Goal: Information Seeking & Learning: Learn about a topic

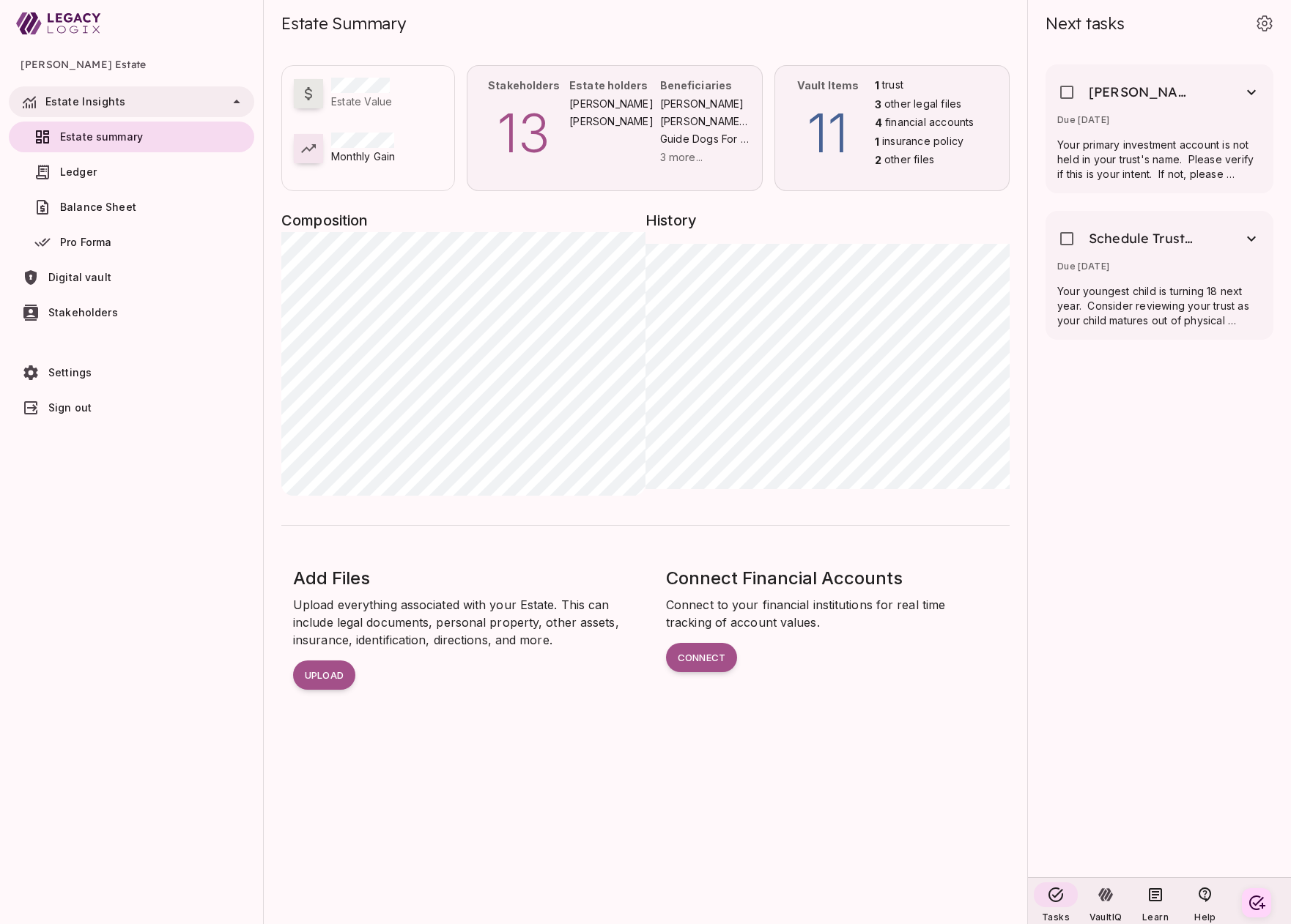
click at [870, 158] on div "Vault Items 11" at bounding box center [831, 128] width 88 height 101
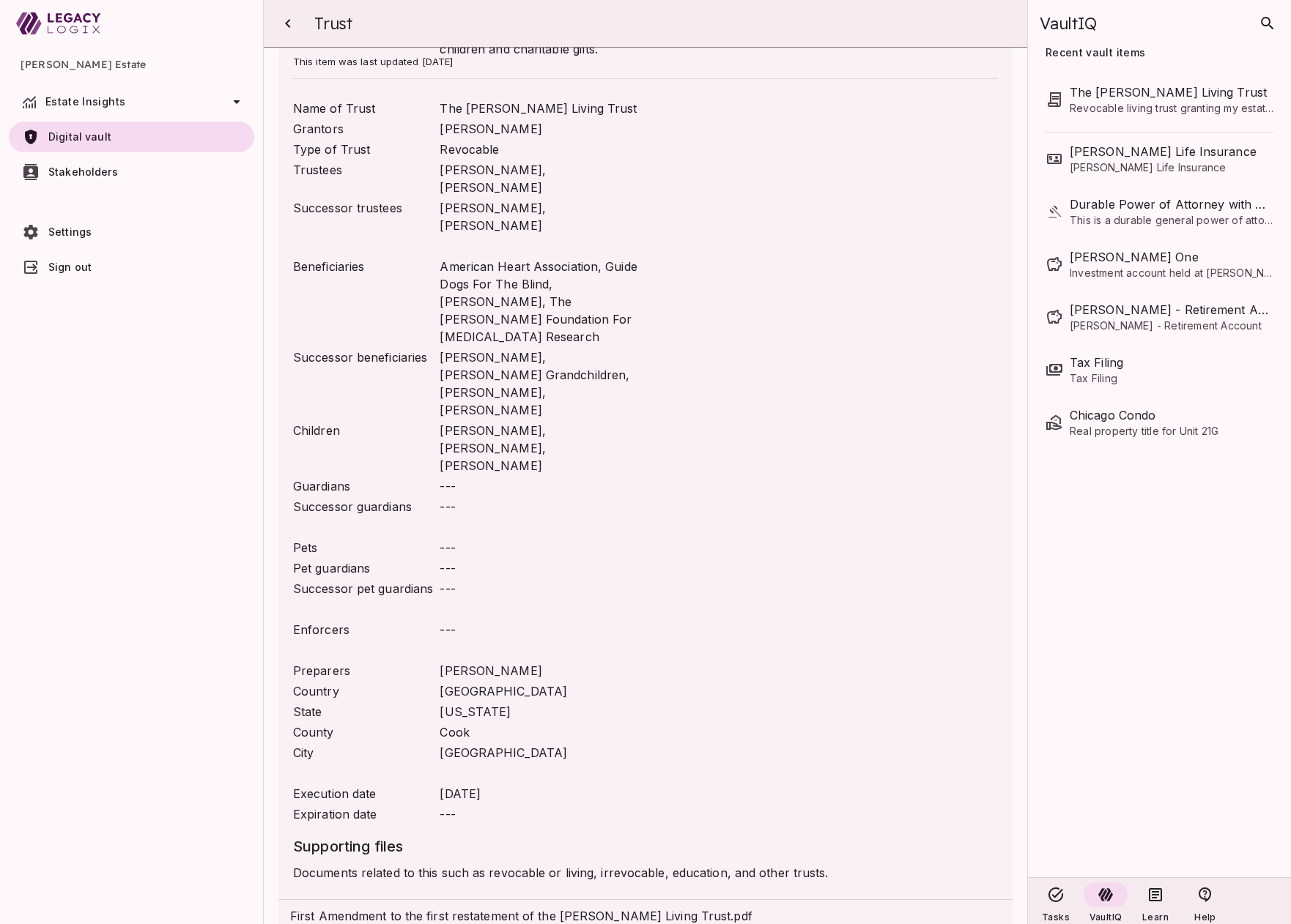
scroll to position [167, 0]
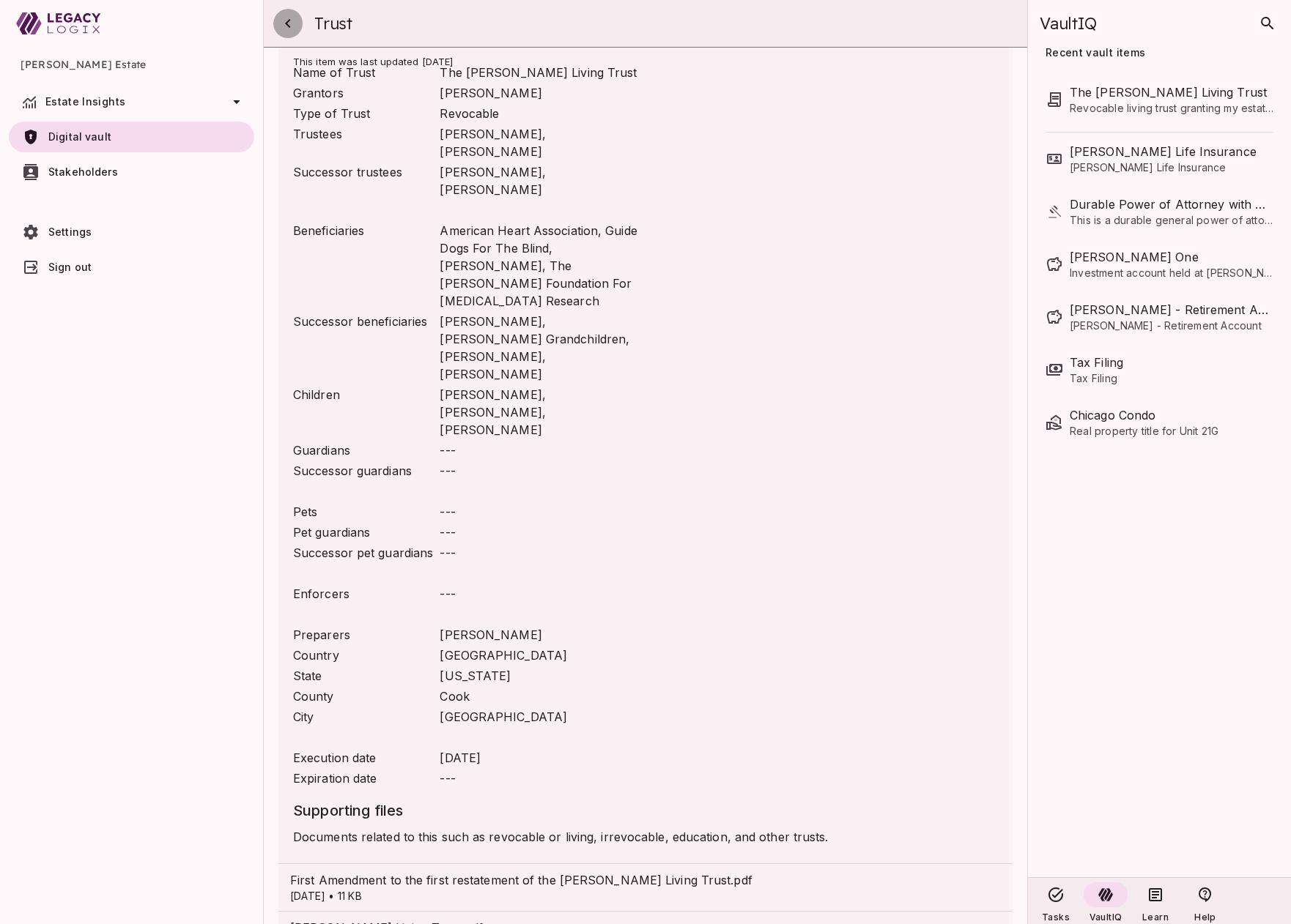
click at [287, 24] on icon "button" at bounding box center [287, 24] width 5 height 9
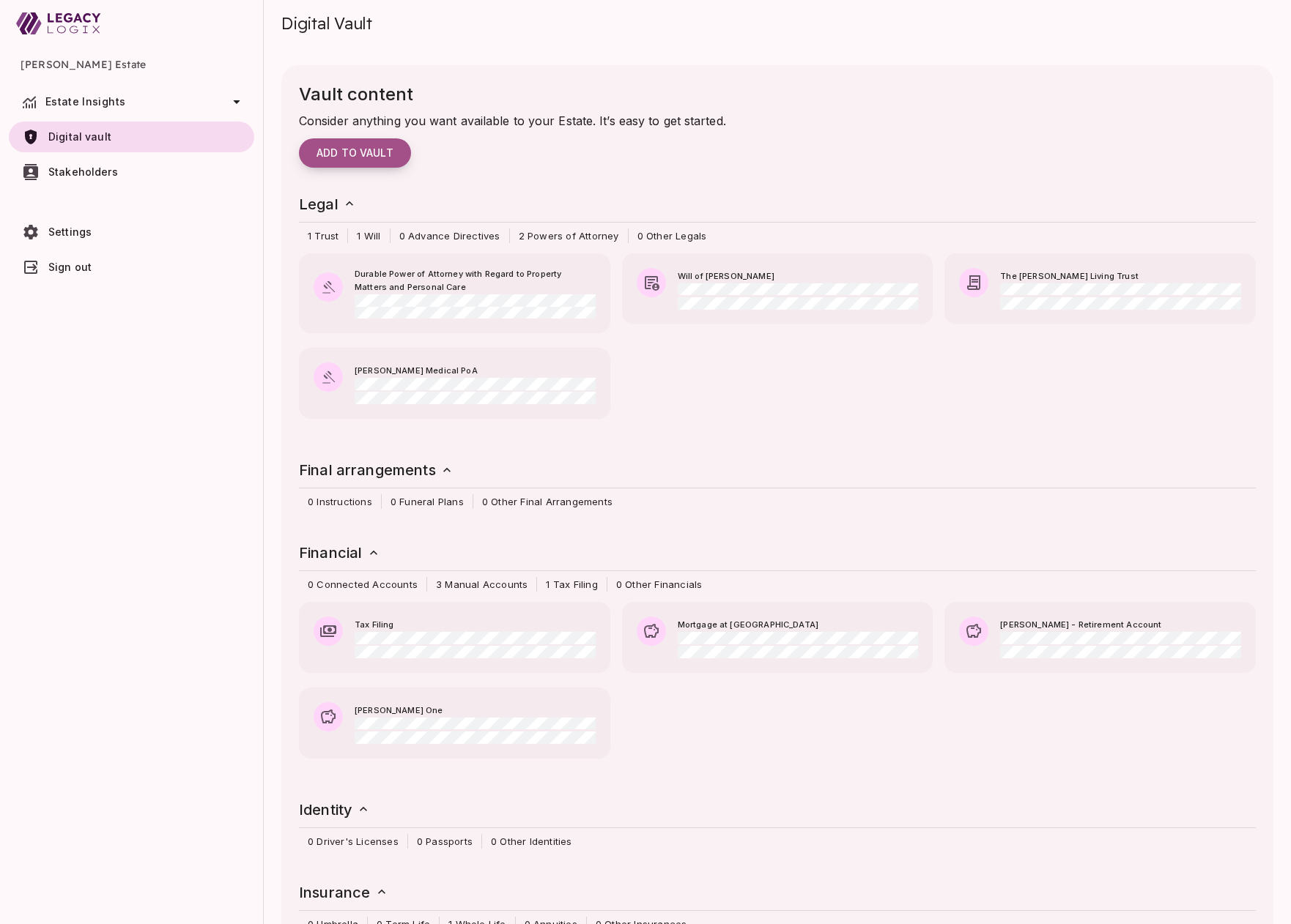
click at [381, 153] on span "Add to vault" at bounding box center [355, 154] width 77 height 13
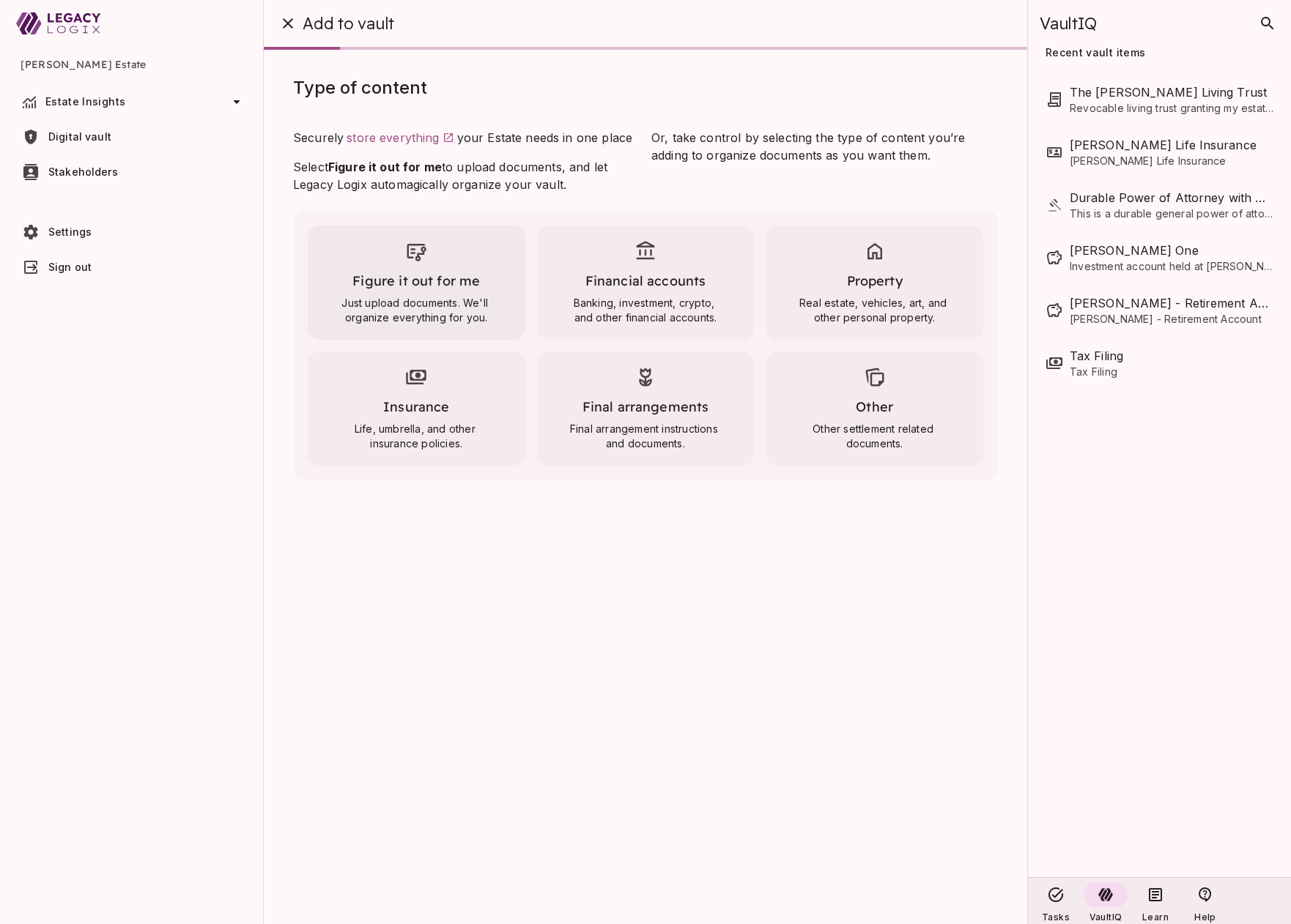
click at [451, 274] on span "Figure it out for me" at bounding box center [416, 280] width 128 height 17
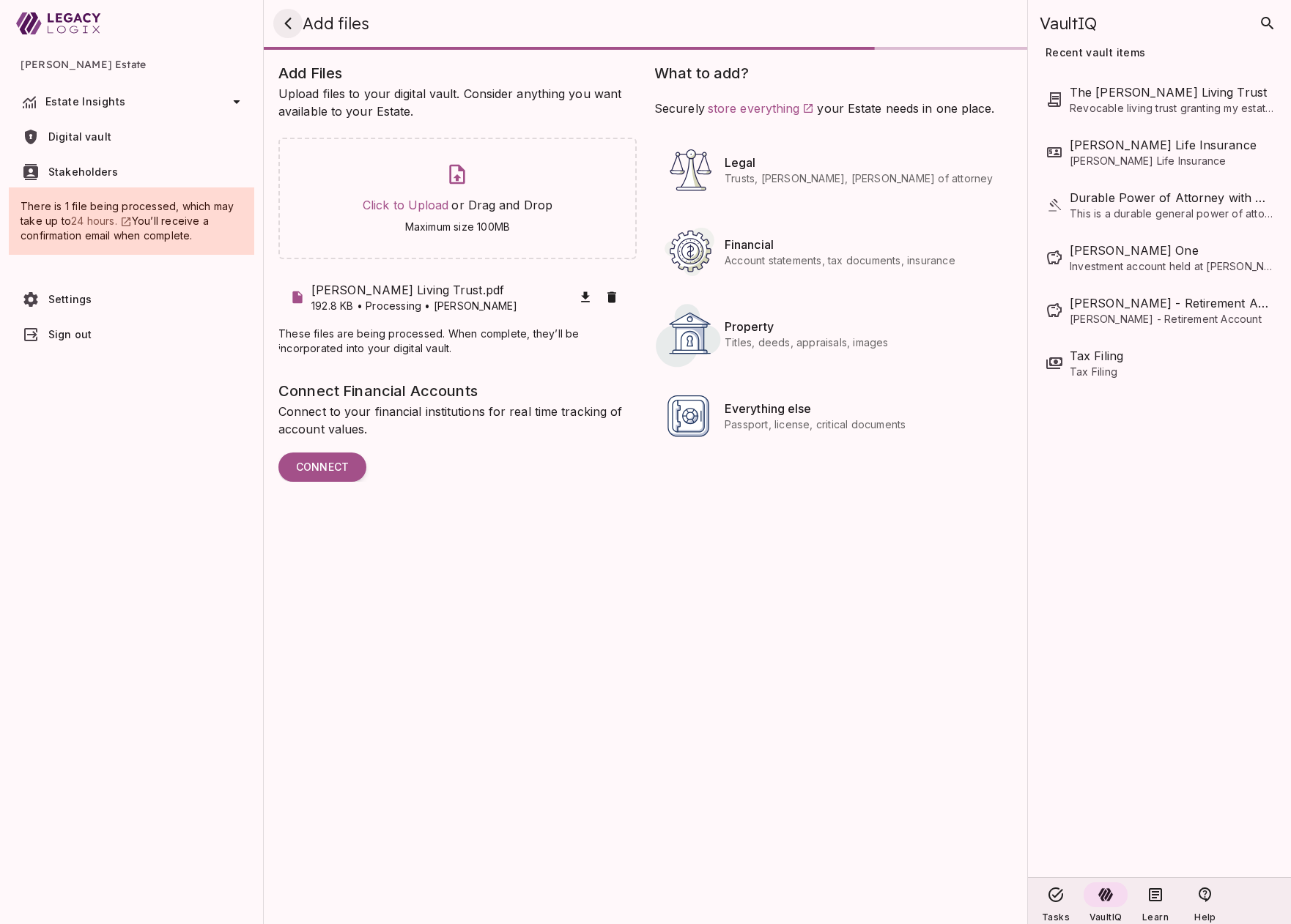
click at [286, 18] on icon "button" at bounding box center [288, 24] width 18 height 18
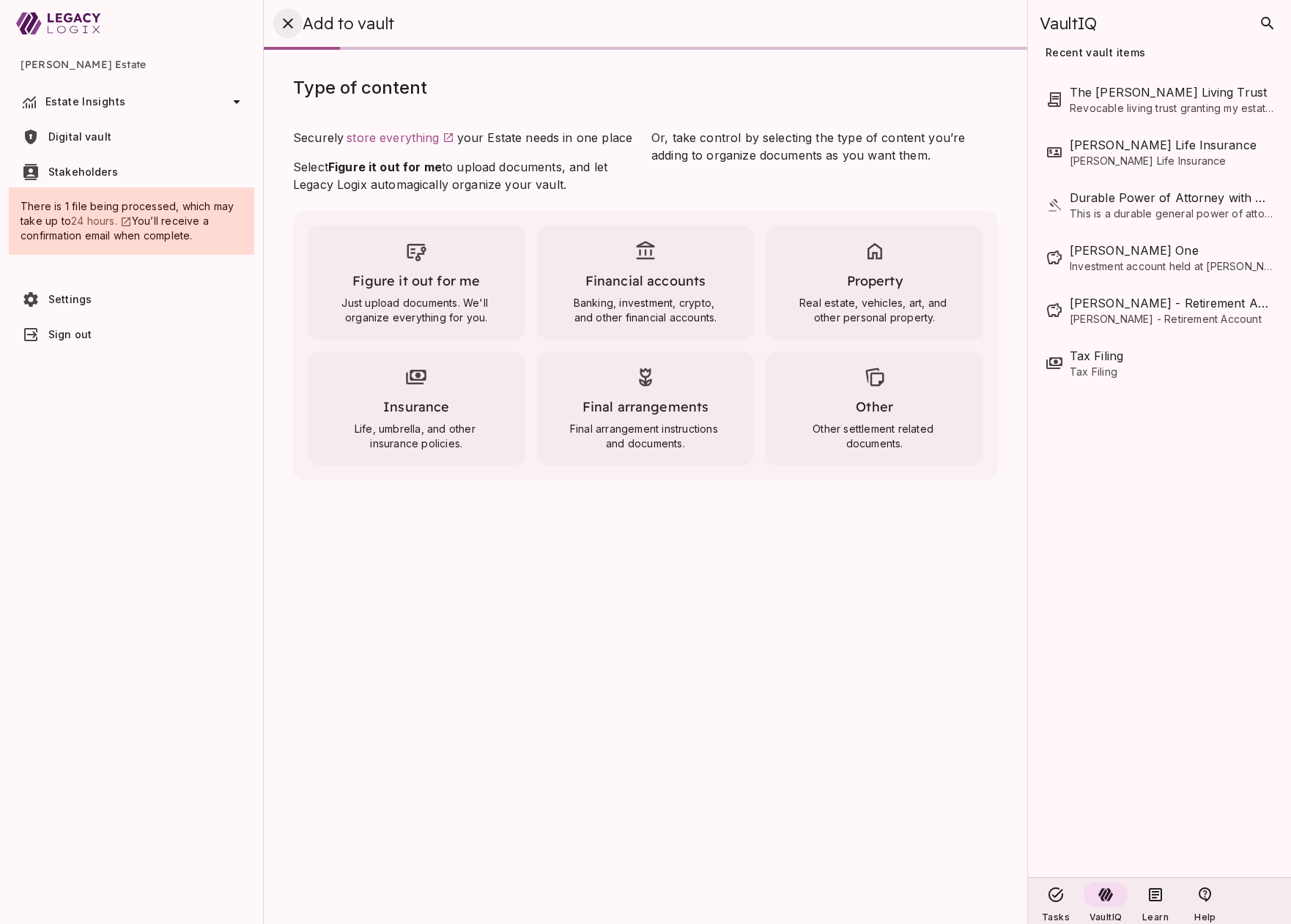
click at [290, 19] on icon "button" at bounding box center [288, 24] width 18 height 18
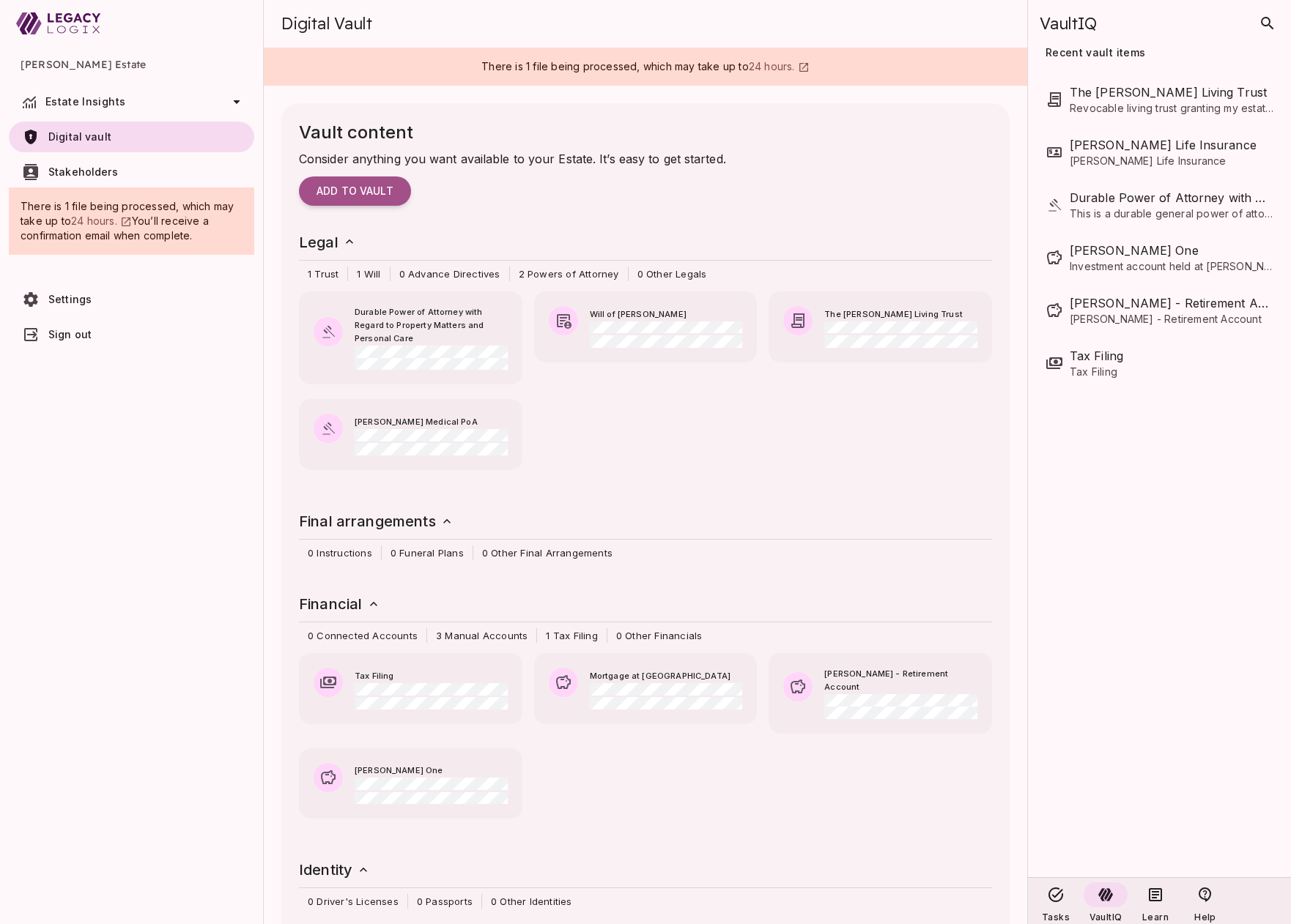
click at [235, 99] on icon at bounding box center [237, 102] width 18 height 18
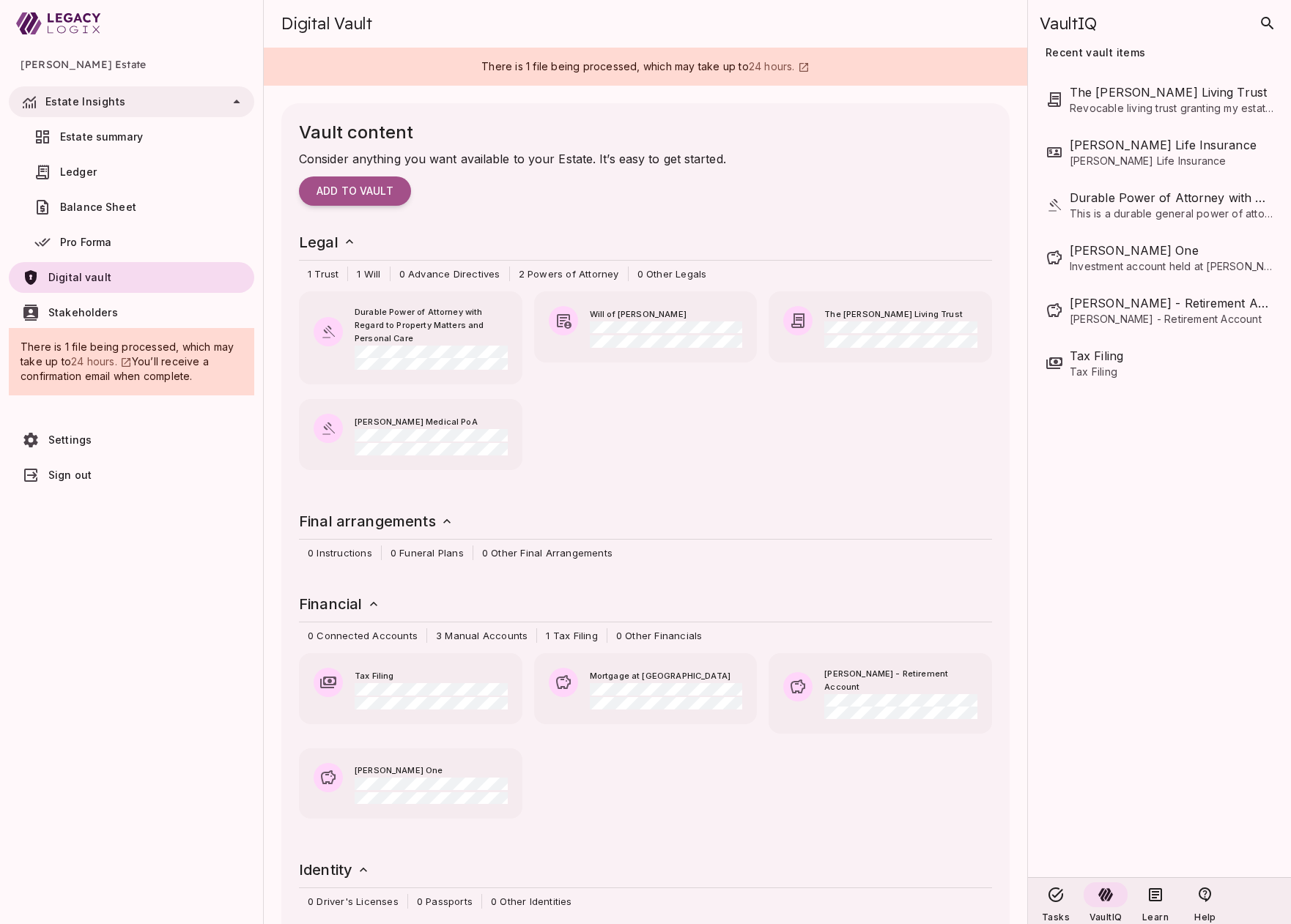
click at [150, 133] on span "Estate summary" at bounding box center [150, 137] width 180 height 15
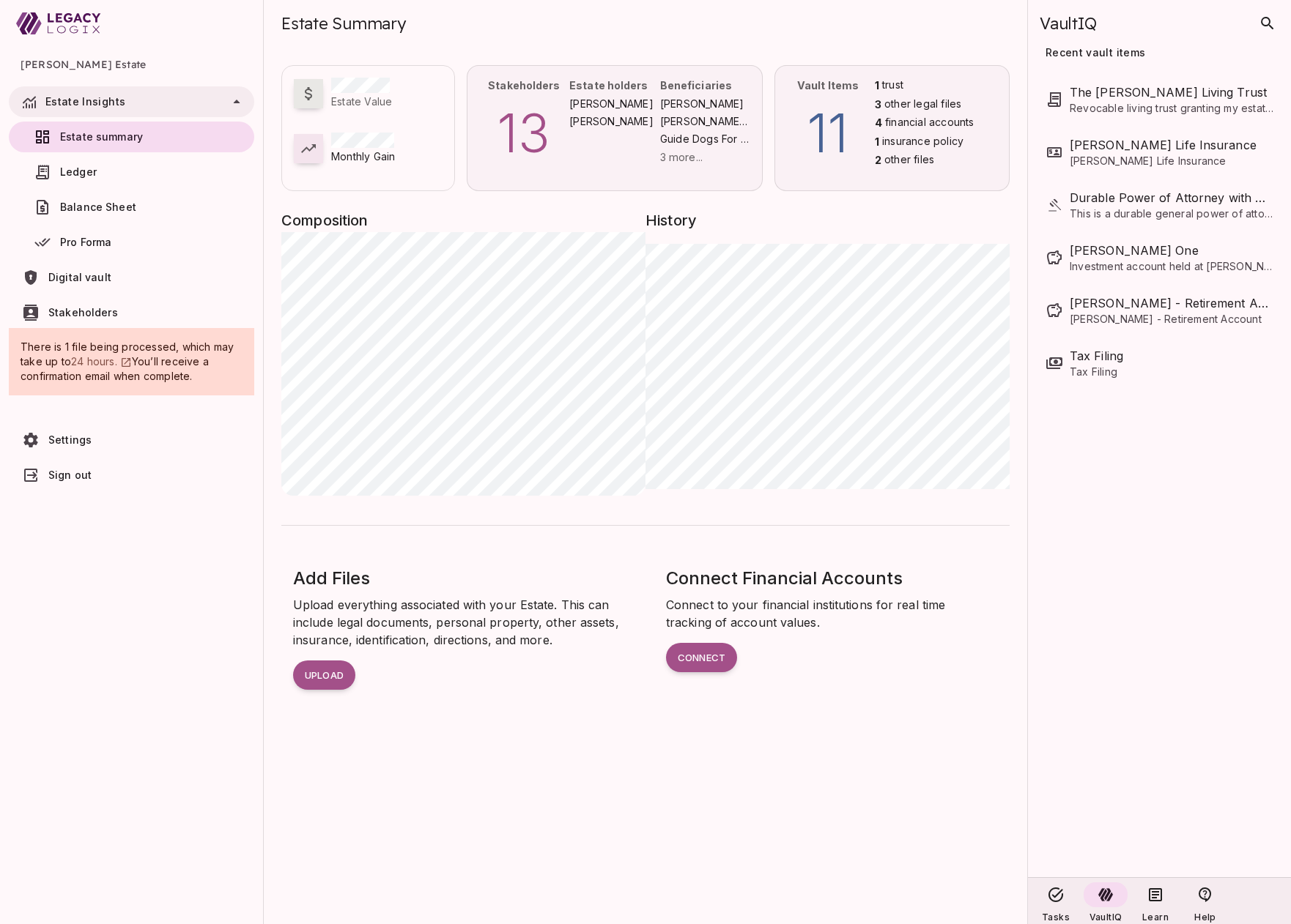
click at [604, 138] on div "Estate holders [PERSON_NAME] [PERSON_NAME]" at bounding box center [614, 128] width 91 height 101
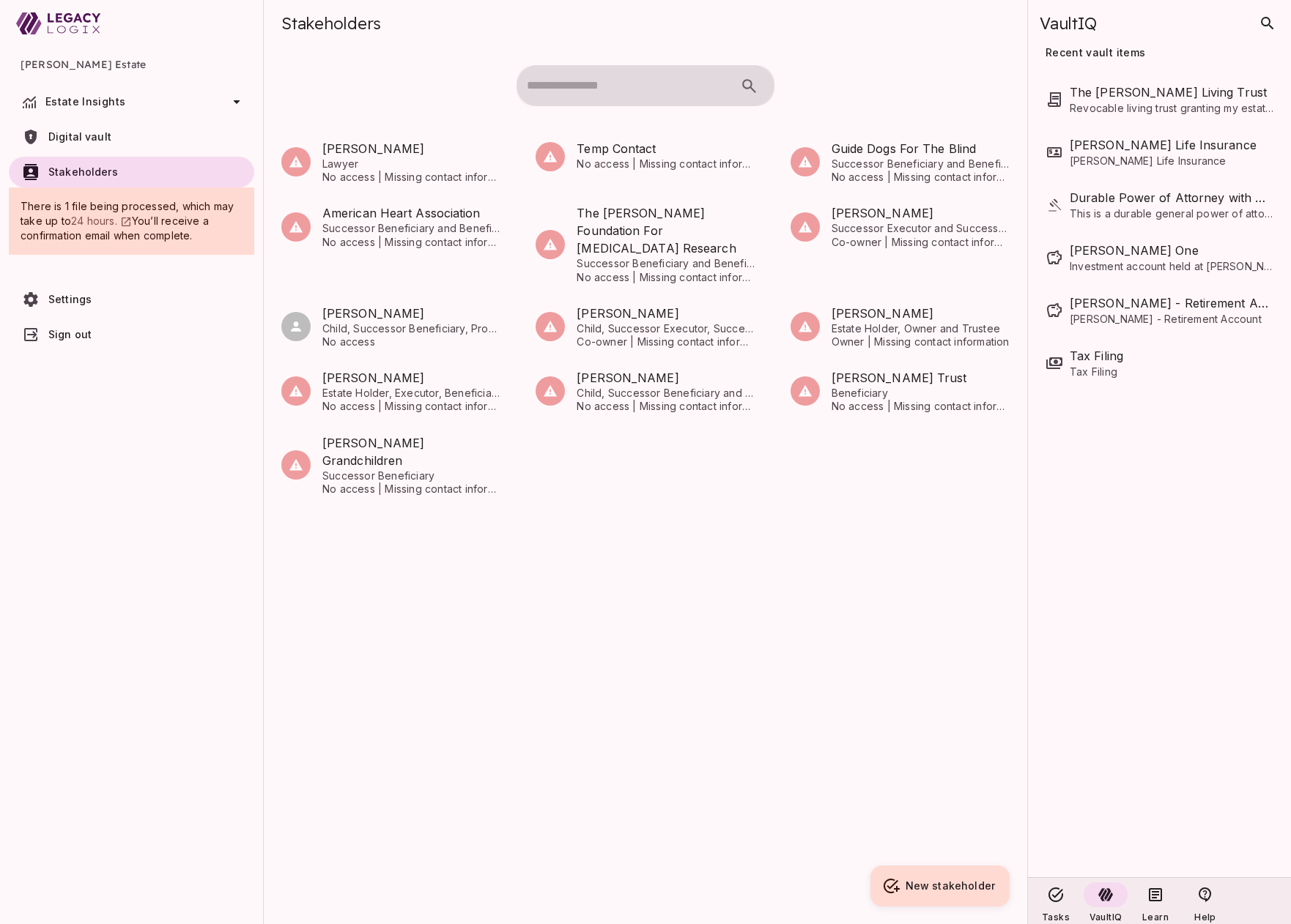
click at [567, 626] on div "[PERSON_NAME] Lawyer No access | Missing contact information Temp Contact No ac…" at bounding box center [646, 495] width 763 height 742
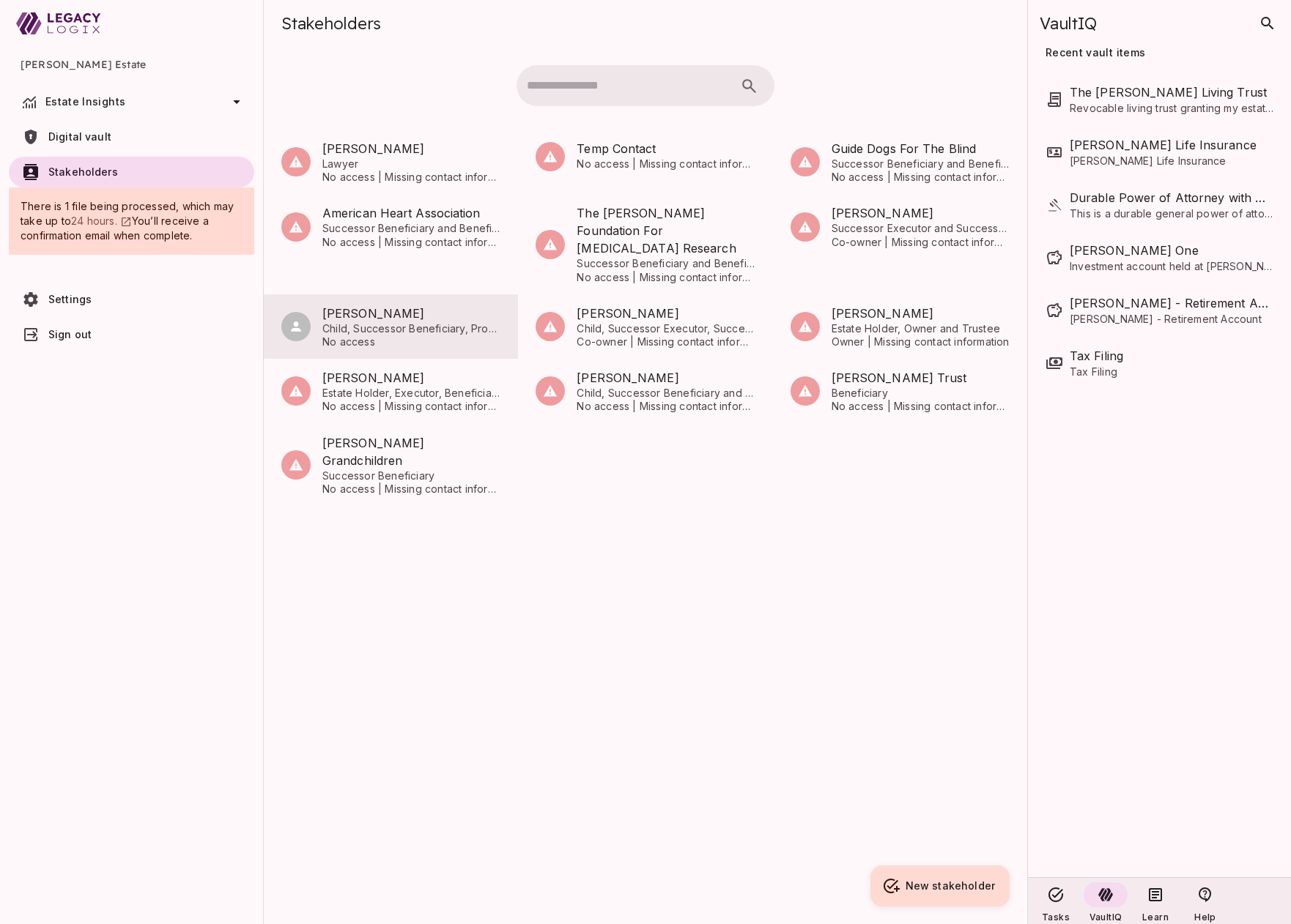
click at [381, 335] on span "No access" at bounding box center [412, 342] width 178 height 13
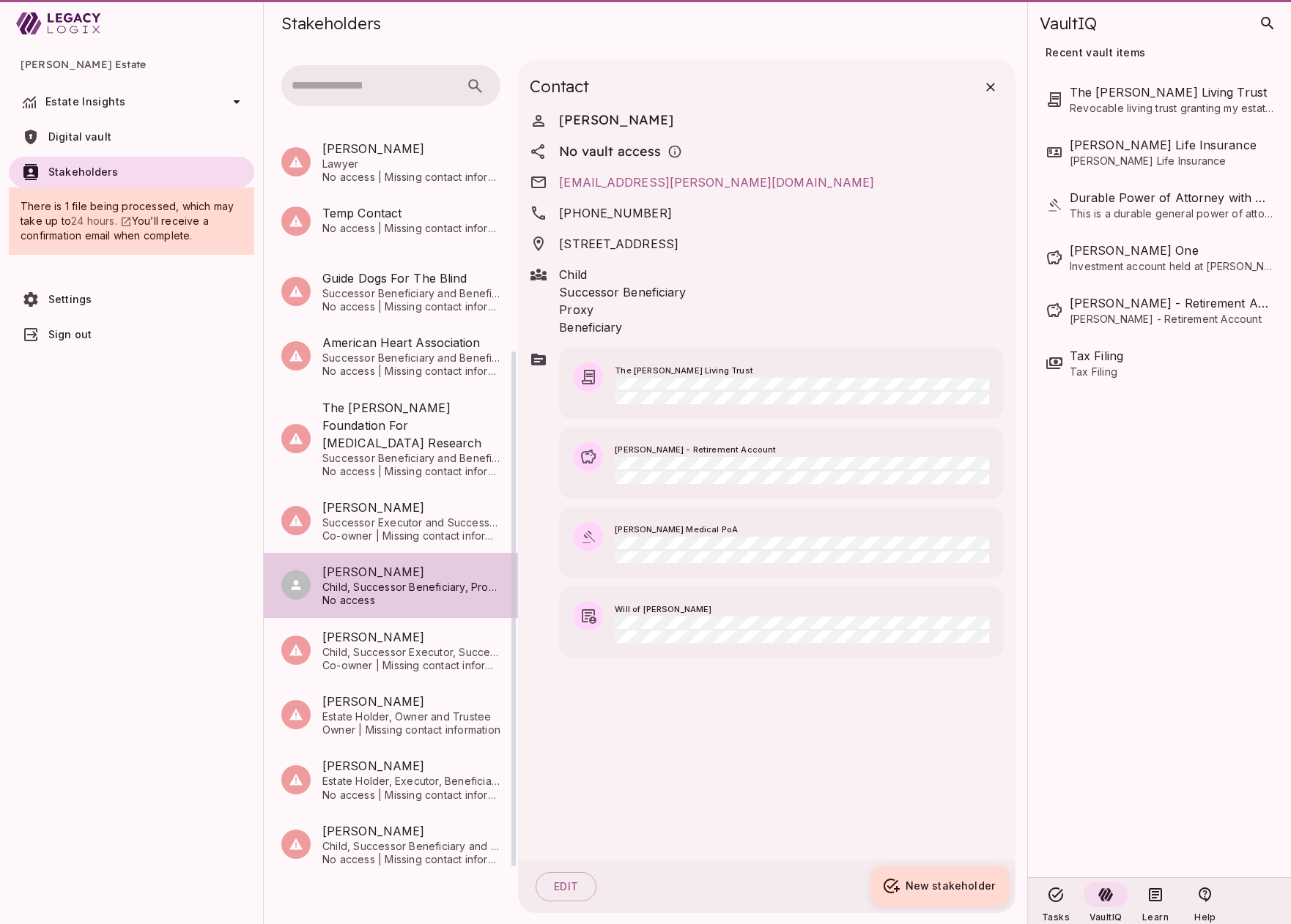
scroll to position [1, 0]
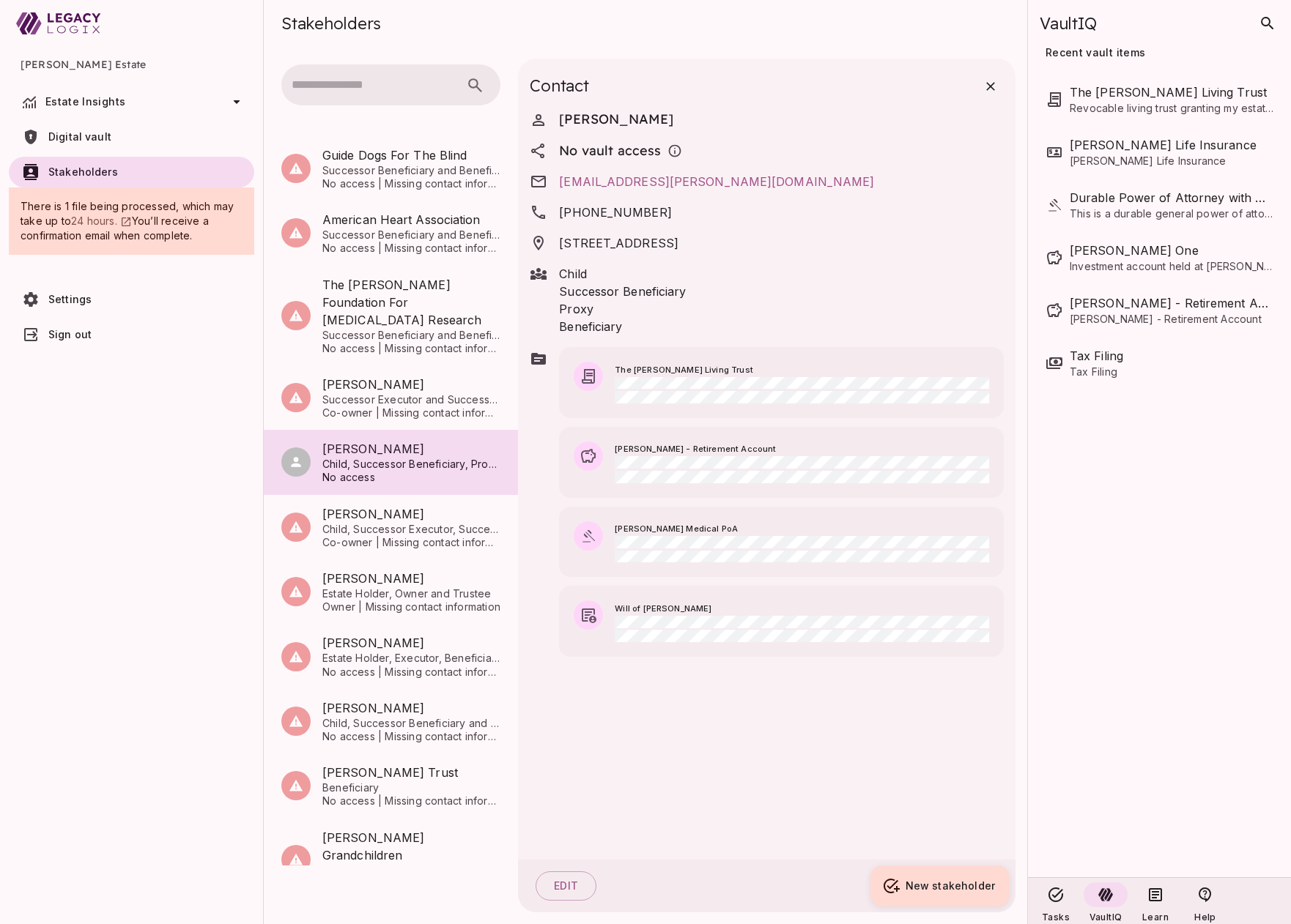
click at [112, 94] on div "Estate Insights" at bounding box center [145, 102] width 200 height 18
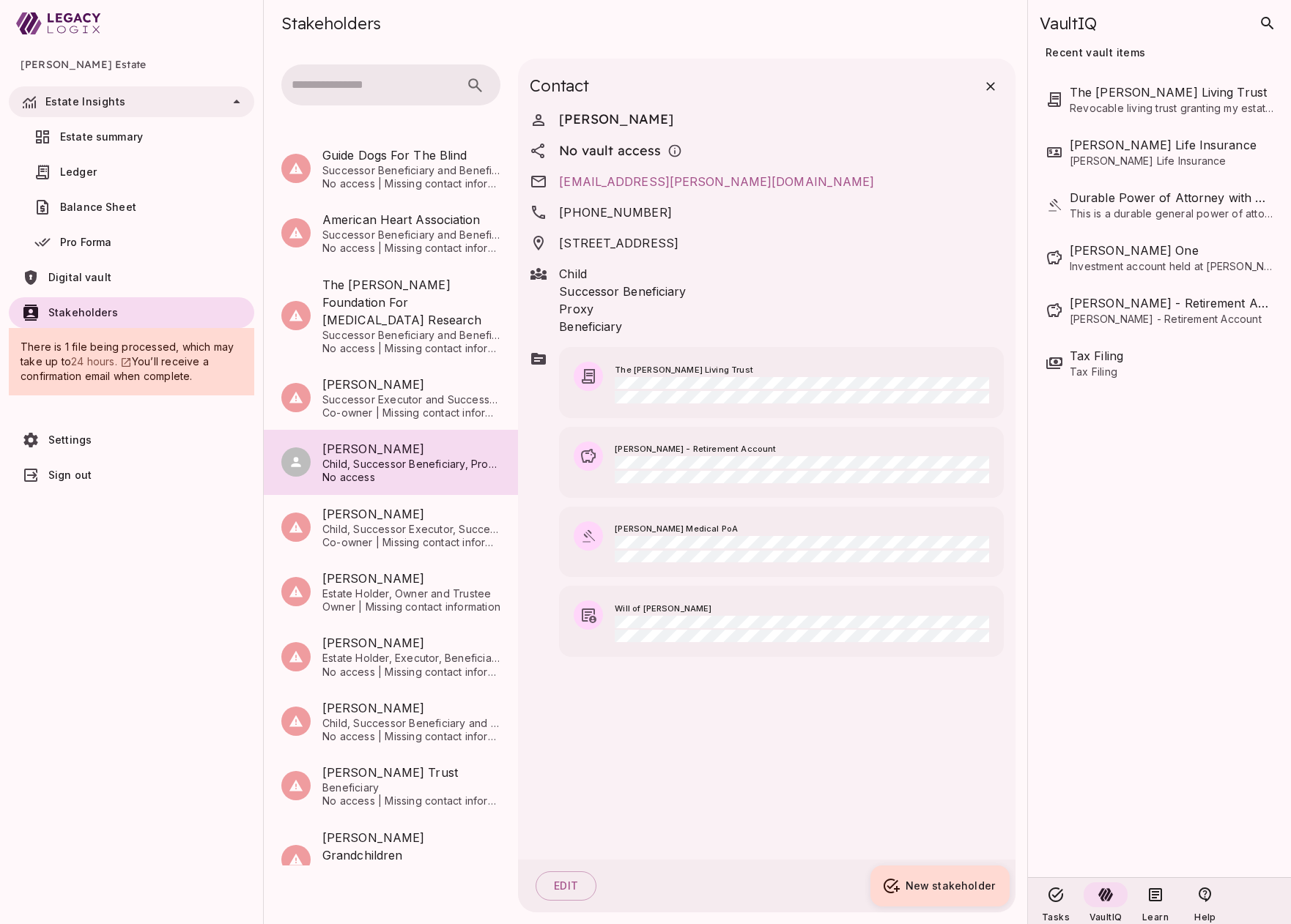
click at [130, 128] on link "Estate summary" at bounding box center [131, 136] width 246 height 30
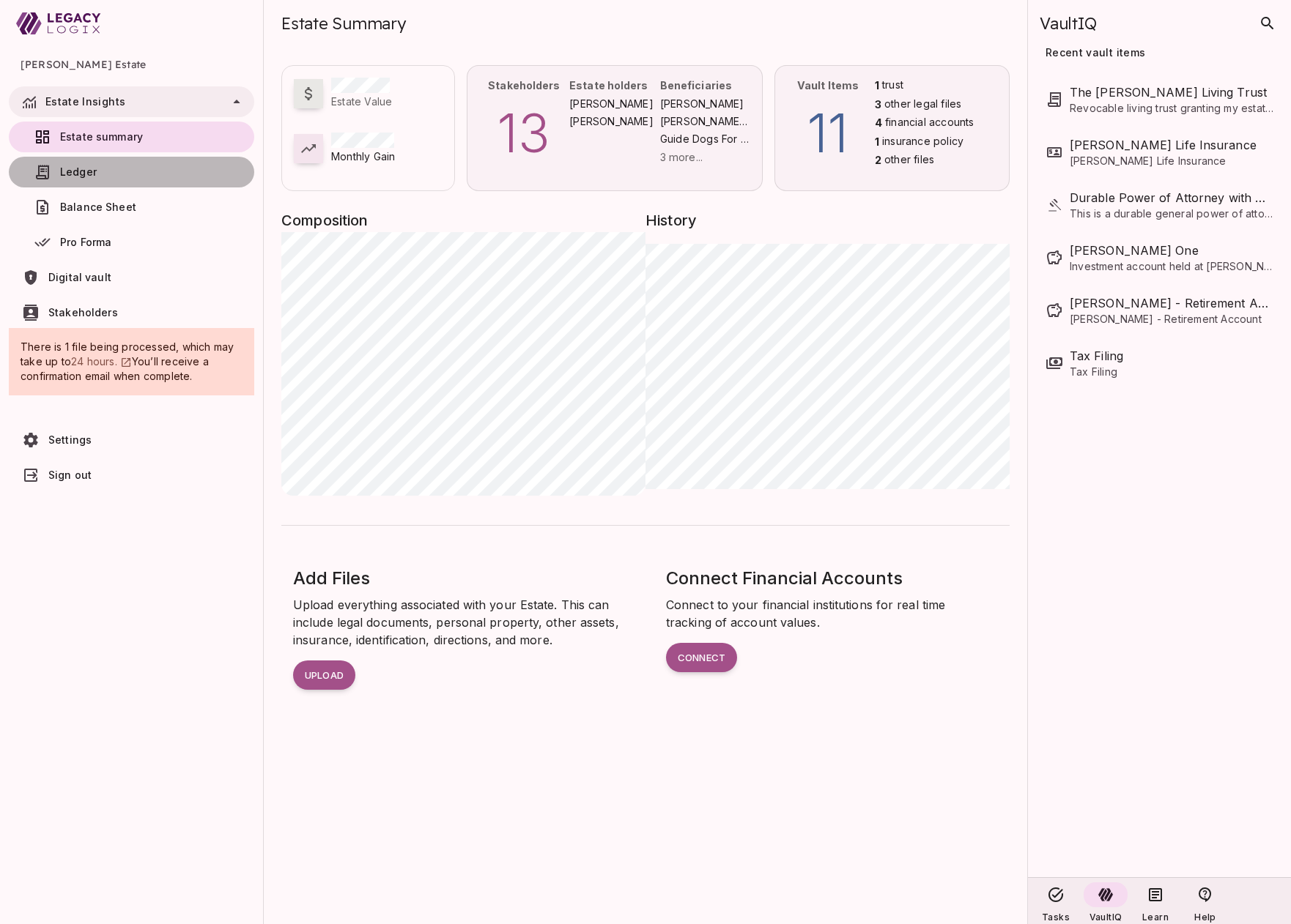
click at [197, 173] on span "Ledger" at bounding box center [150, 172] width 180 height 15
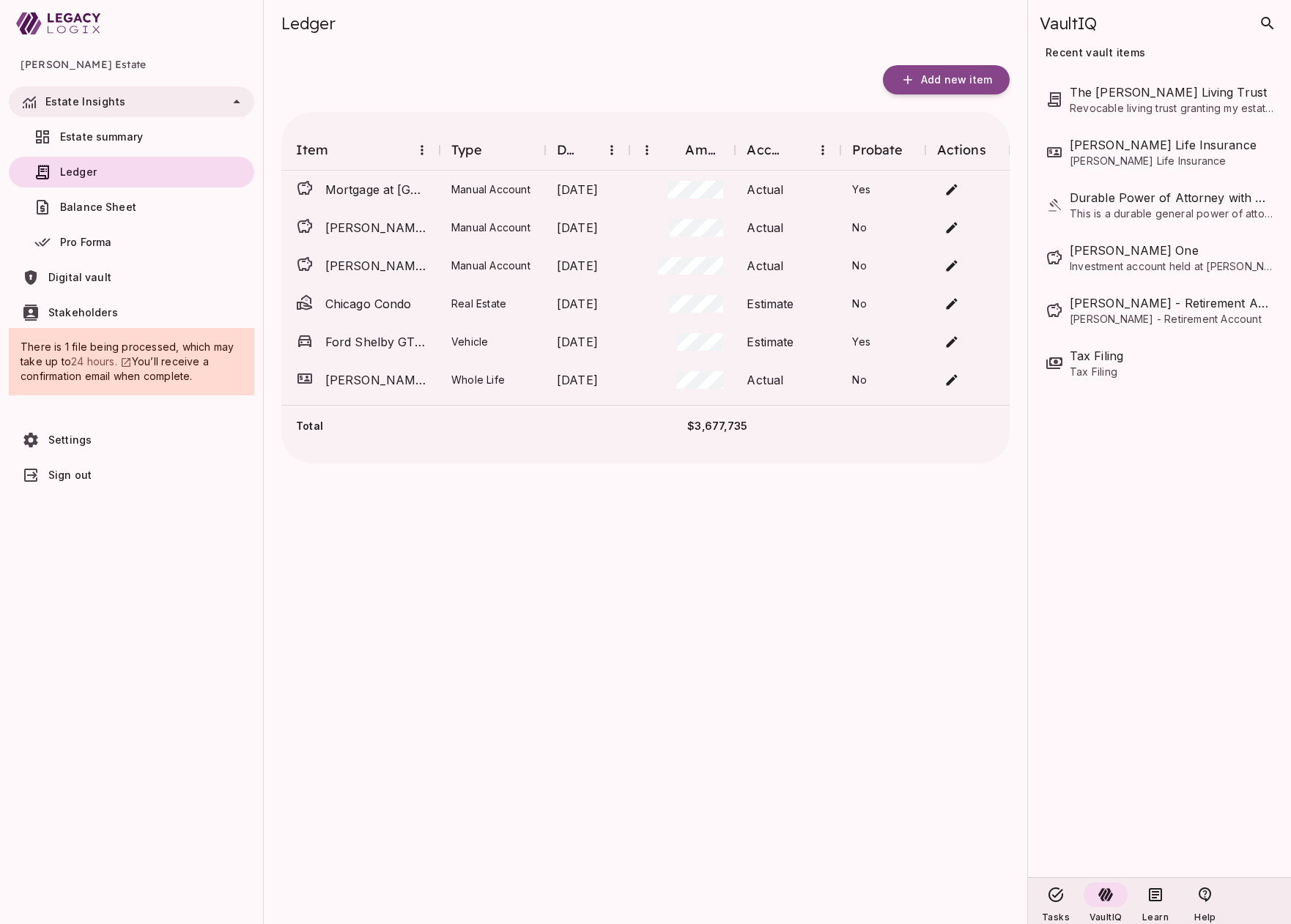
click at [124, 205] on span "Balance Sheet" at bounding box center [98, 207] width 76 height 13
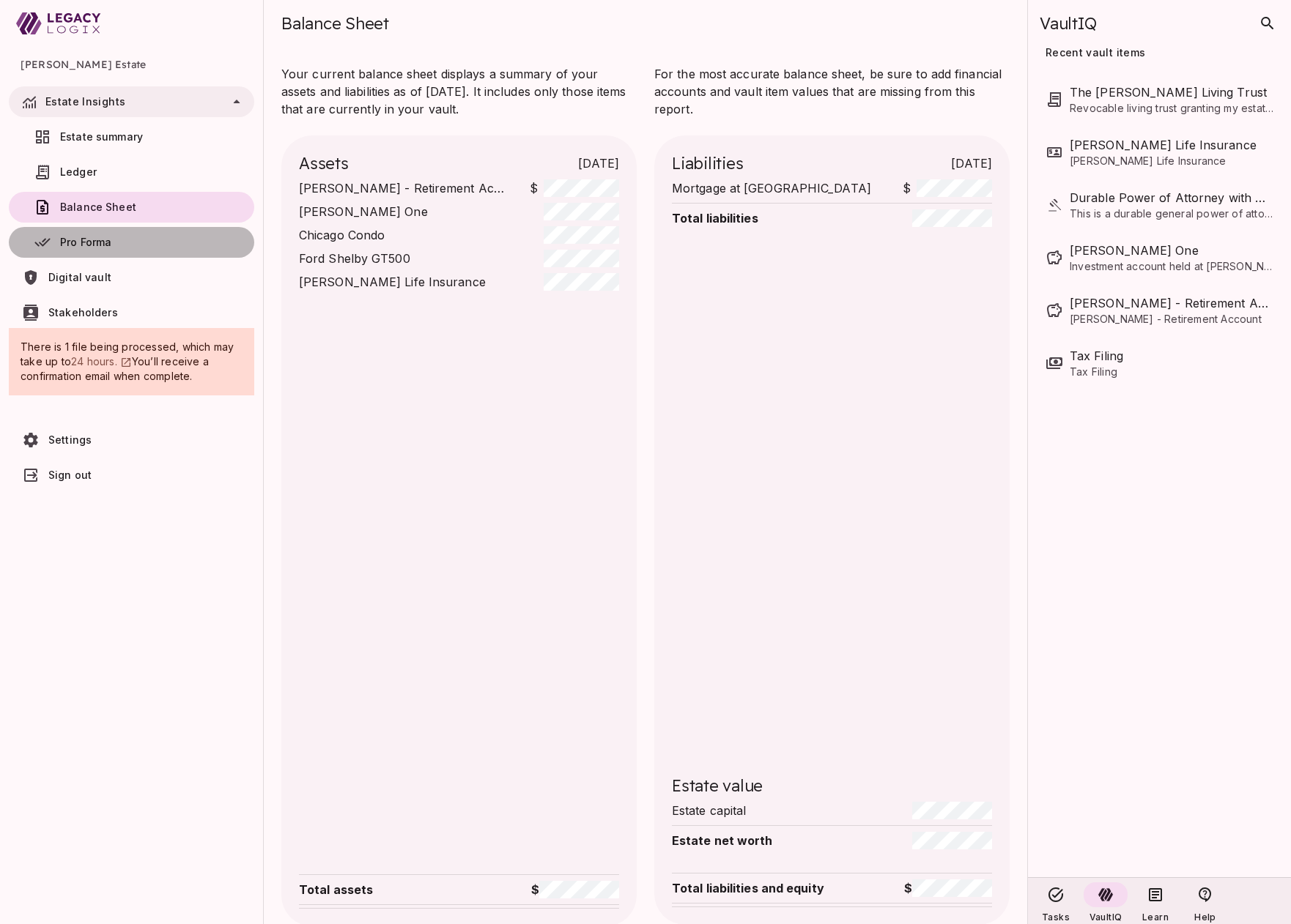
click at [119, 248] on span "Pro Forma" at bounding box center [150, 242] width 180 height 15
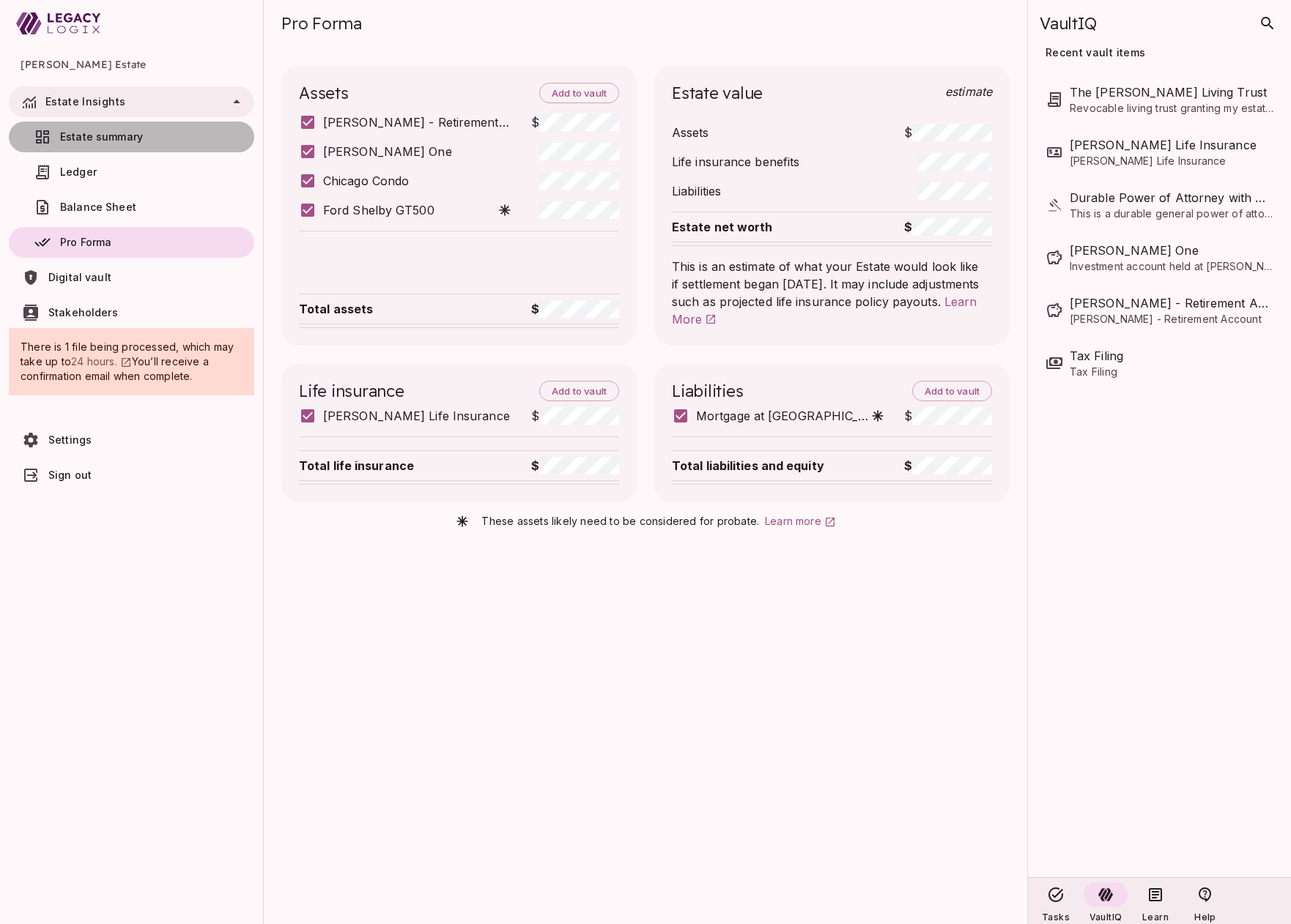
click at [125, 133] on span "Estate summary" at bounding box center [102, 136] width 83 height 13
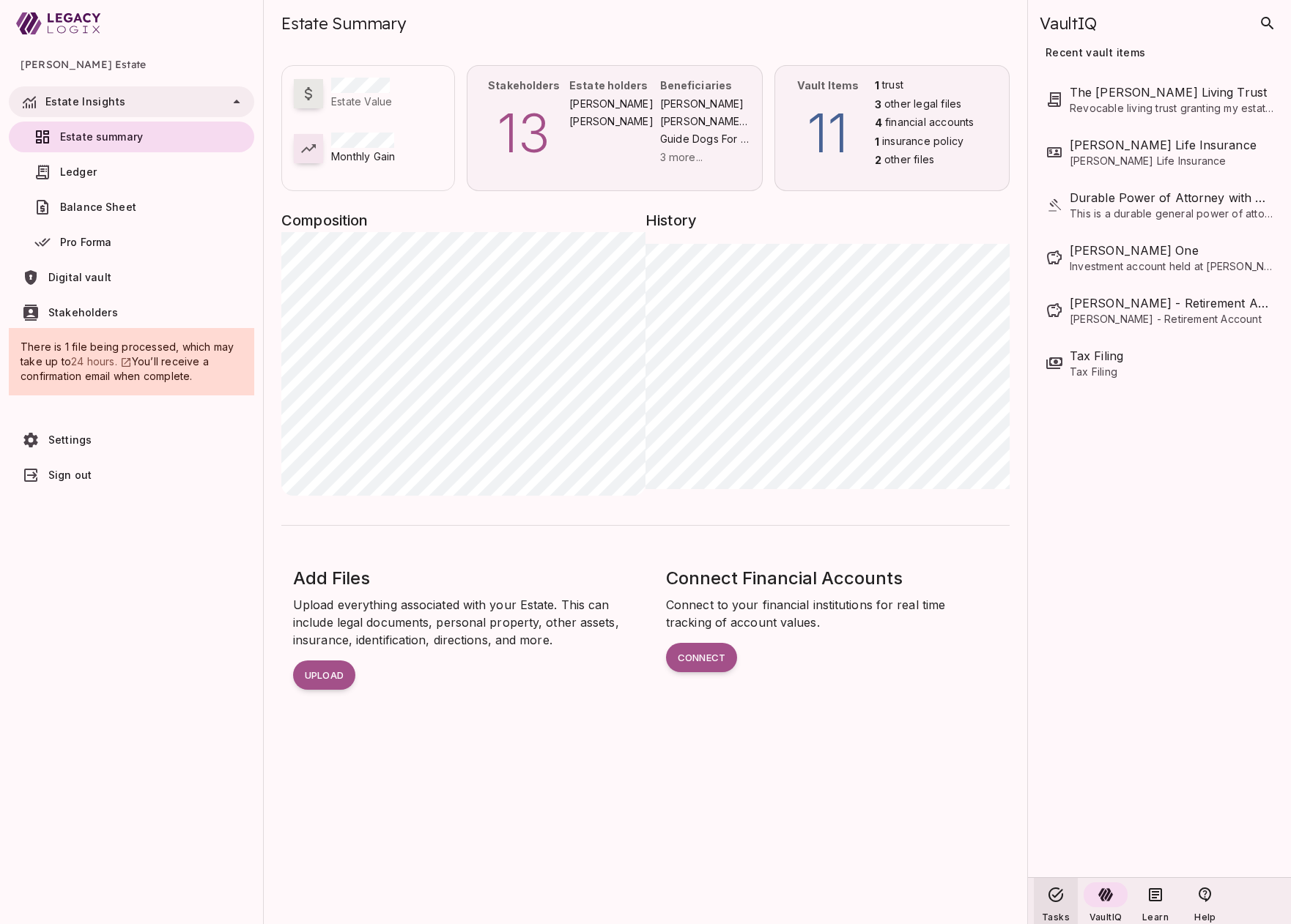
click at [1055, 895] on icon at bounding box center [1056, 895] width 15 height 15
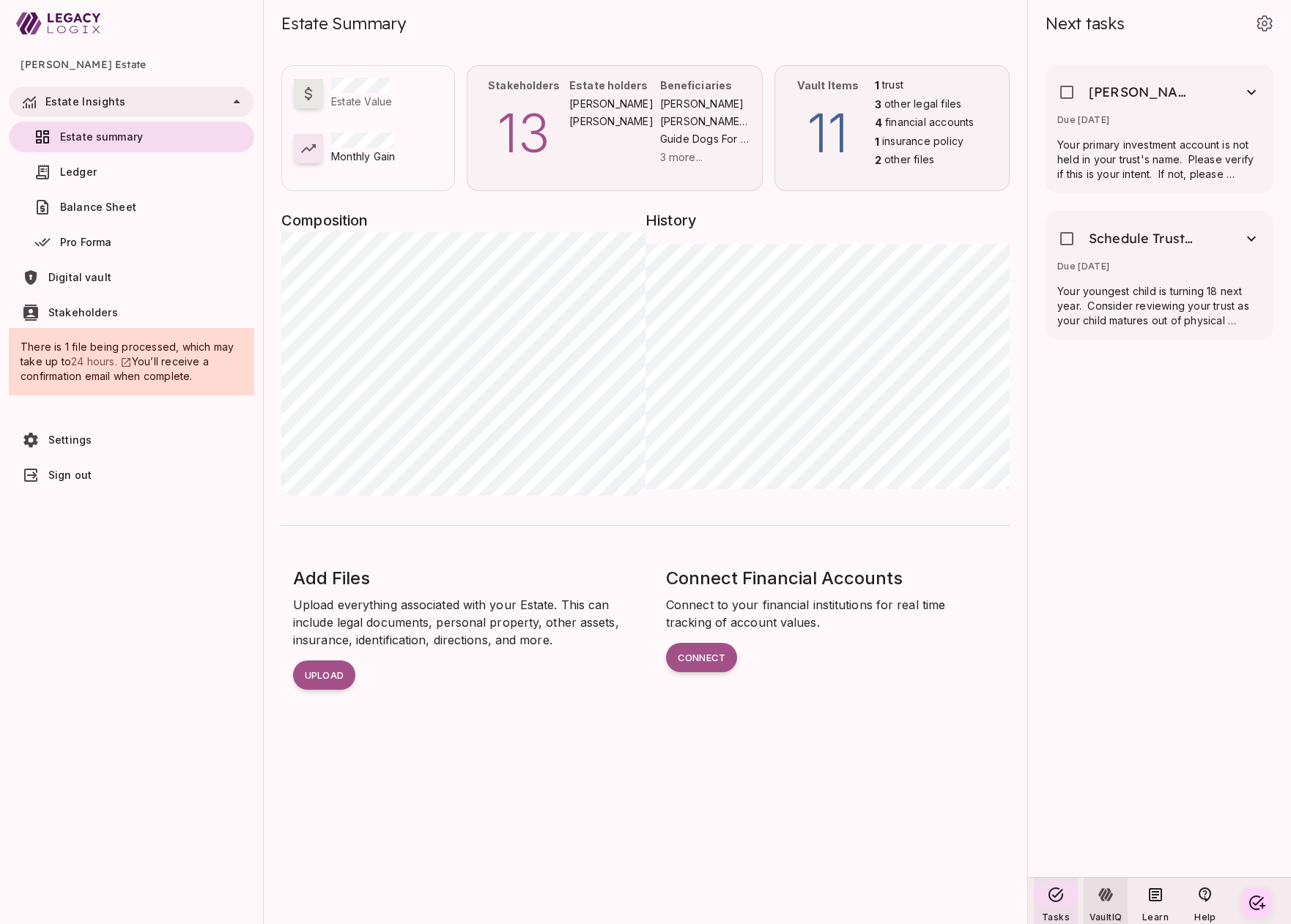
click at [1105, 905] on div at bounding box center [1106, 895] width 25 height 25
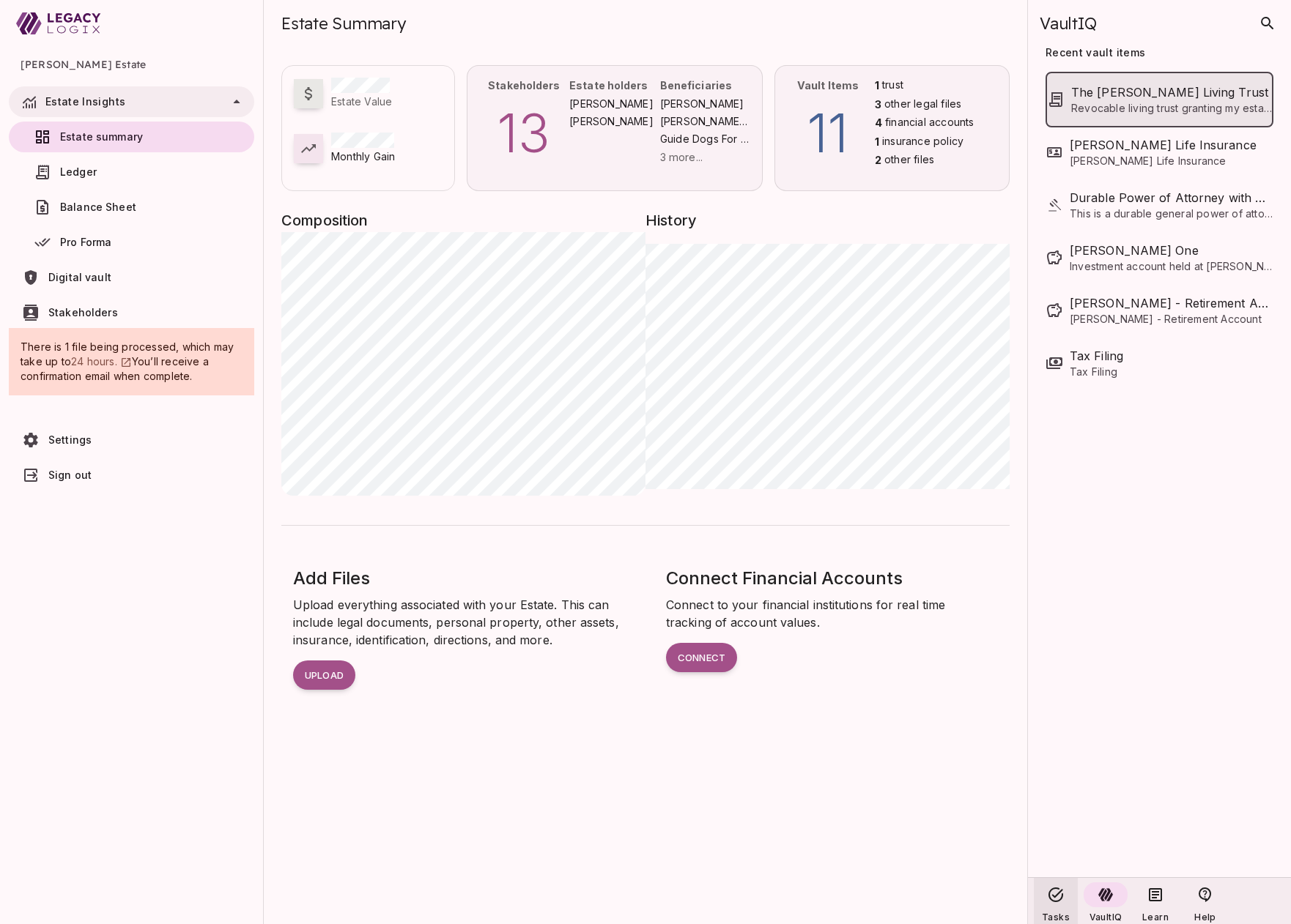
click at [1137, 96] on span "The [PERSON_NAME] Living Trust" at bounding box center [1172, 93] width 201 height 18
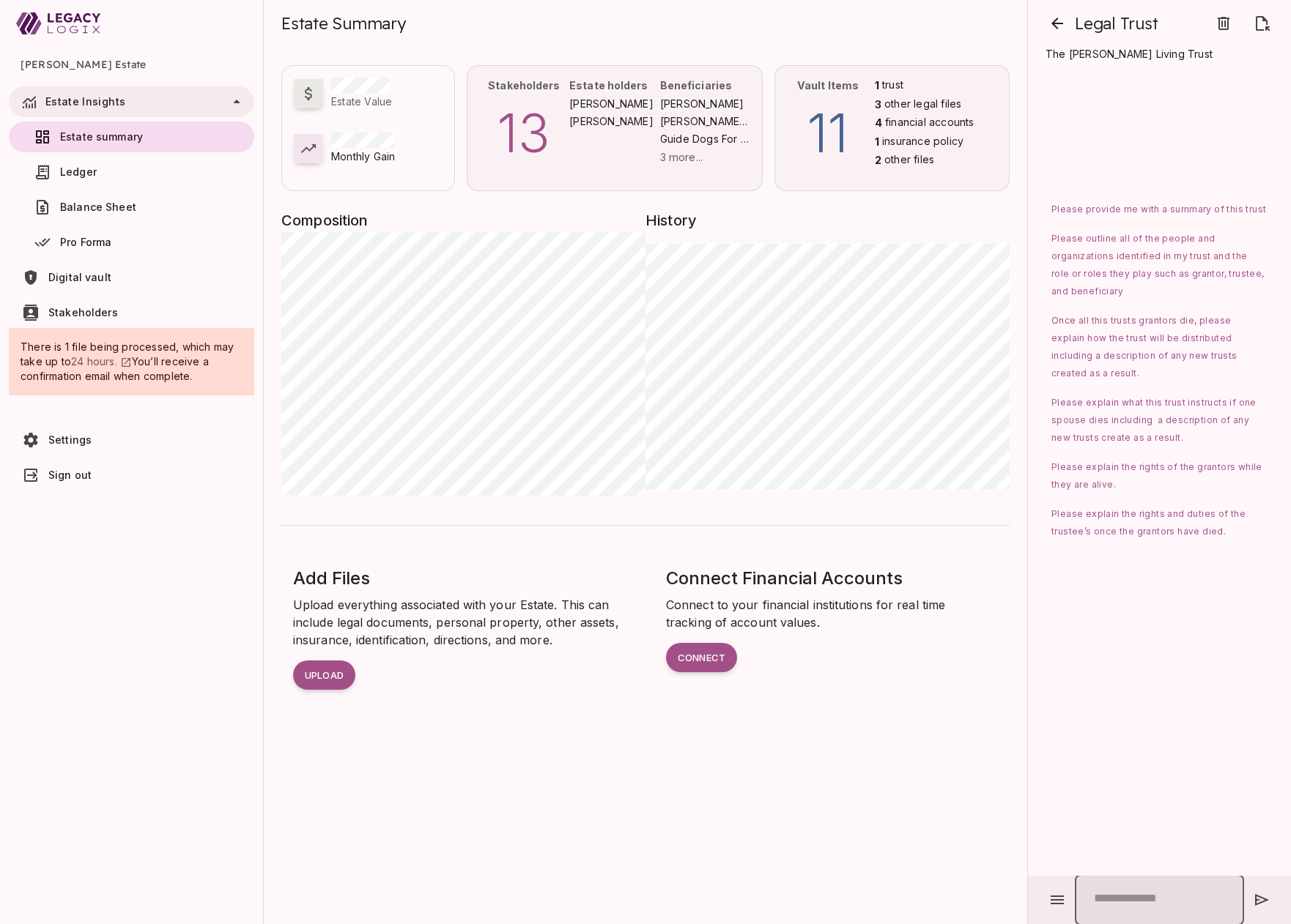
click at [1126, 898] on input "text" at bounding box center [1160, 900] width 169 height 51
type input "*"
type input "**********"
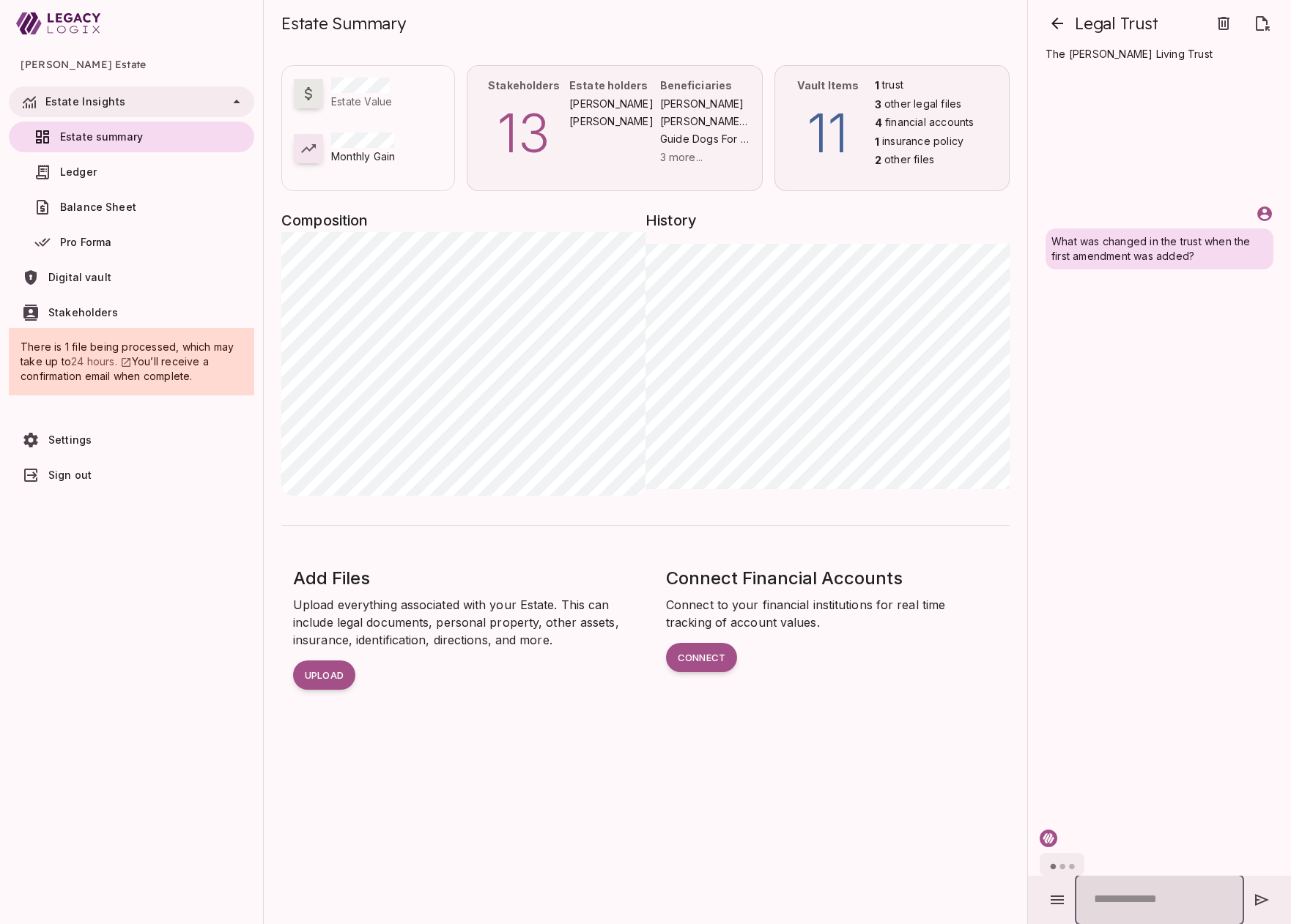
scroll to position [0, 0]
